Goal: Information Seeking & Learning: Learn about a topic

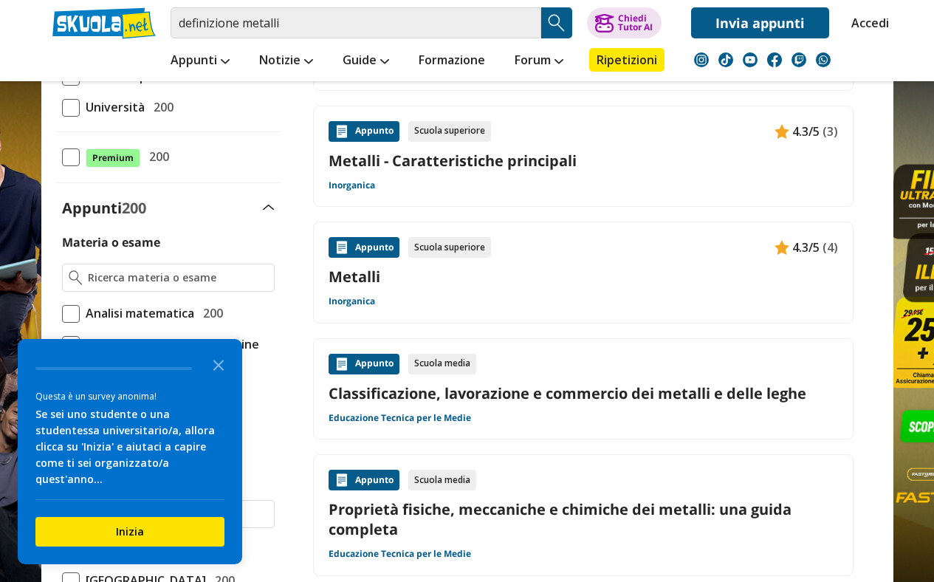
scroll to position [266, 0]
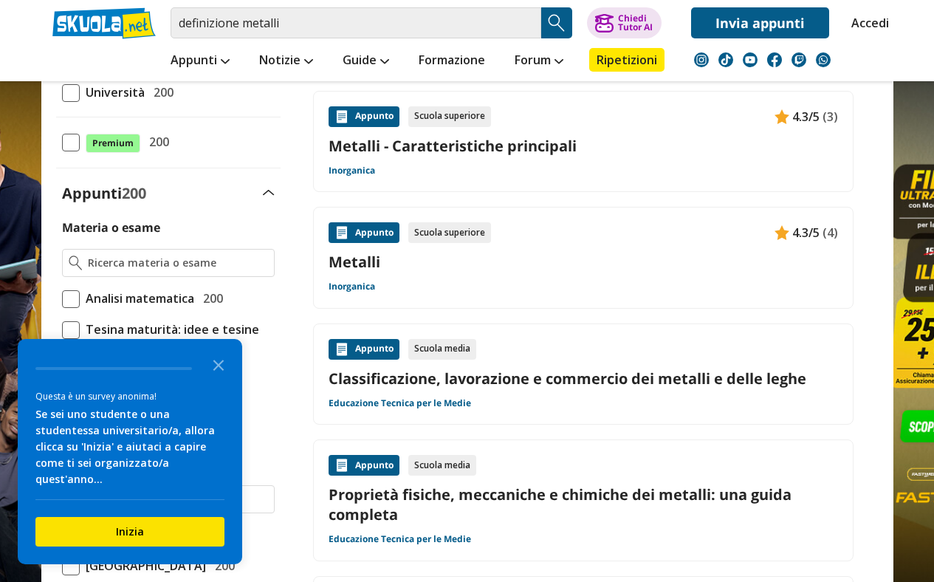
click at [362, 267] on link "Metalli" at bounding box center [584, 262] width 510 height 20
click at [323, 32] on input "definizione metalli" at bounding box center [356, 22] width 371 height 31
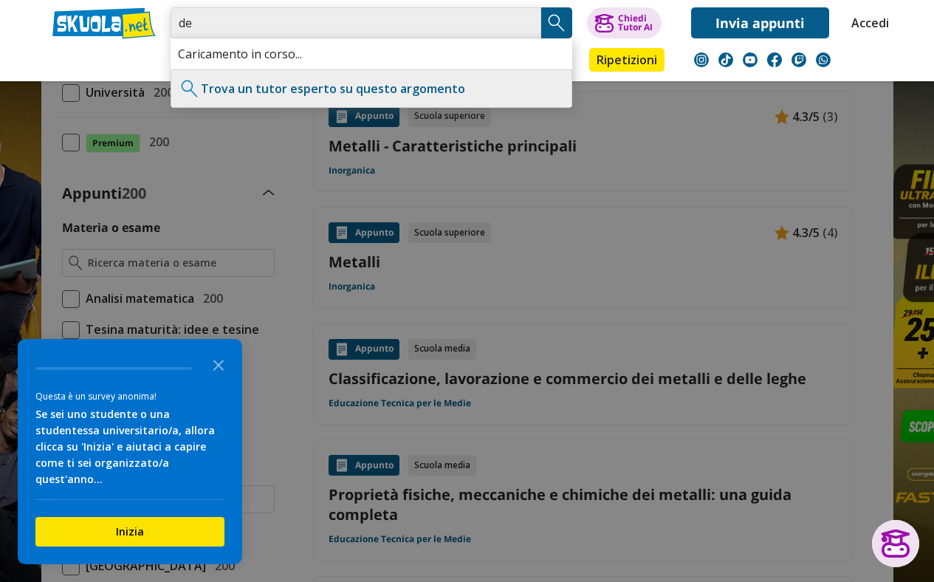
type input "d"
type input "composizione dei metalli"
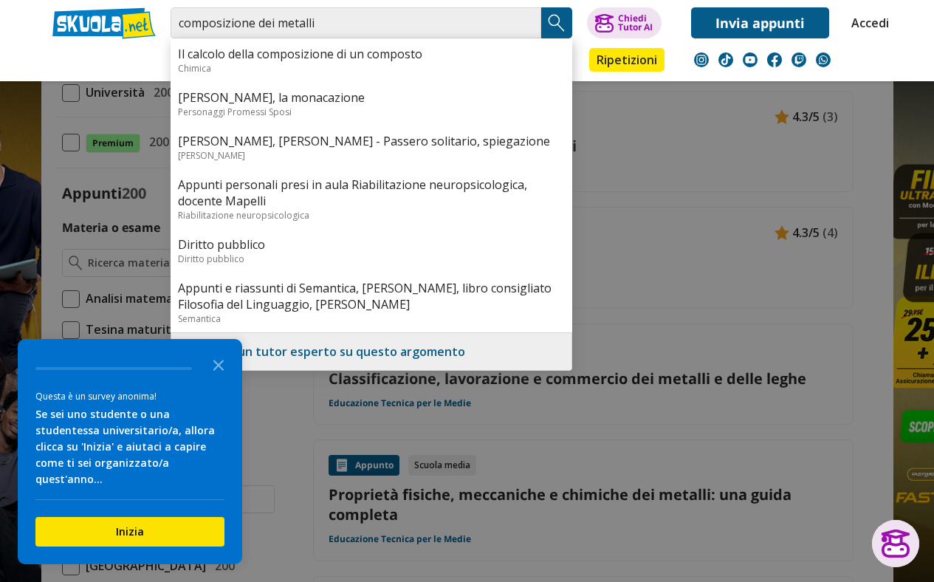
click at [555, 21] on img "Search Button" at bounding box center [557, 23] width 22 height 22
